Goal: Navigation & Orientation: Understand site structure

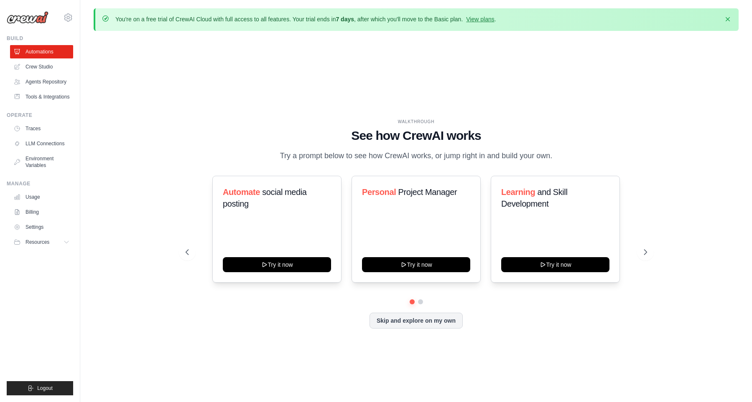
click at [185, 234] on div "WALKTHROUGH See how CrewAI works Try a prompt below to see how CrewAI works, or…" at bounding box center [415, 230] width 481 height 223
click at [38, 65] on link "Crew Studio" at bounding box center [42, 66] width 63 height 13
click at [31, 211] on ul "Usage Billing Settings Resources GitHub" at bounding box center [41, 219] width 63 height 58
click at [31, 204] on link "Usage" at bounding box center [42, 196] width 63 height 13
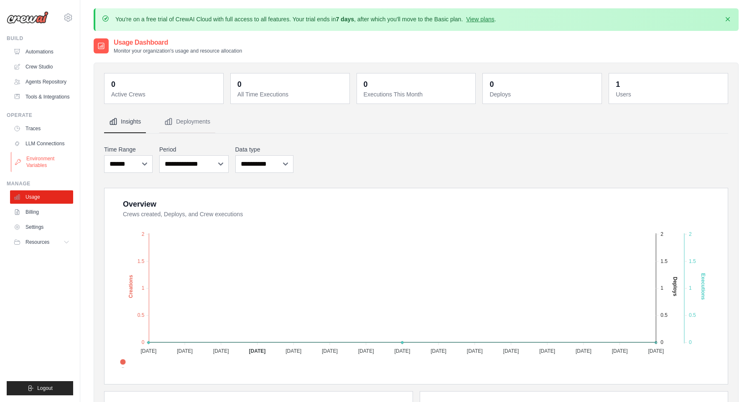
click at [36, 172] on link "Environment Variables" at bounding box center [42, 162] width 63 height 20
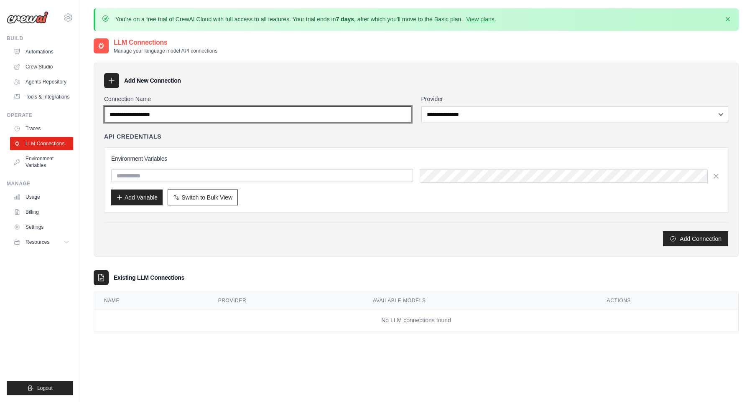
click at [203, 109] on input "Connection Name" at bounding box center [257, 115] width 307 height 16
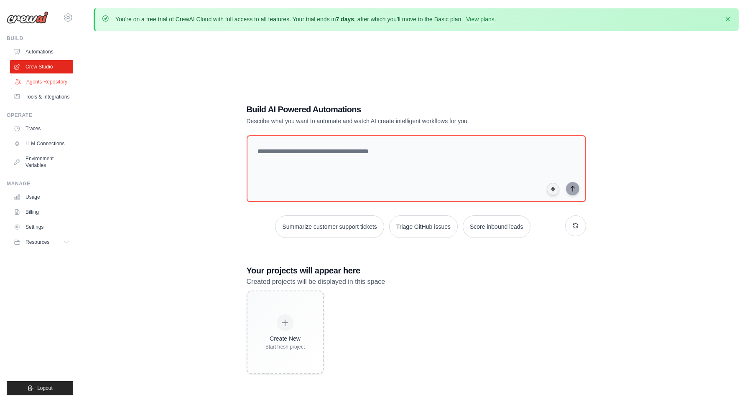
click at [39, 84] on link "Agents Repository" at bounding box center [42, 81] width 63 height 13
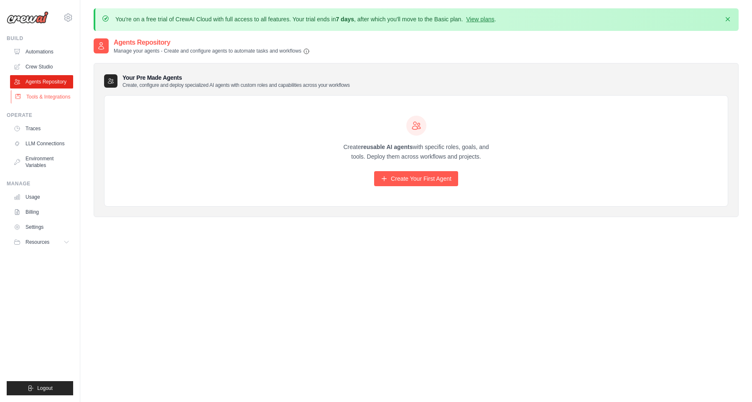
click at [44, 95] on link "Tools & Integrations" at bounding box center [42, 96] width 63 height 13
